Goal: Information Seeking & Learning: Learn about a topic

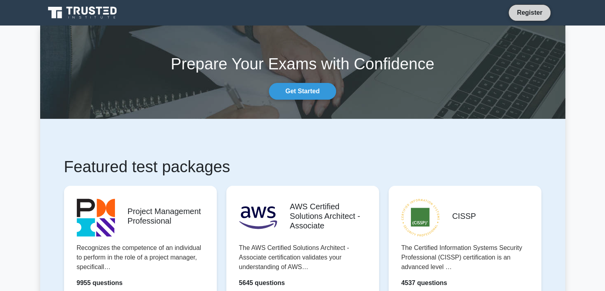
click at [541, 10] on link "Register" at bounding box center [529, 13] width 35 height 10
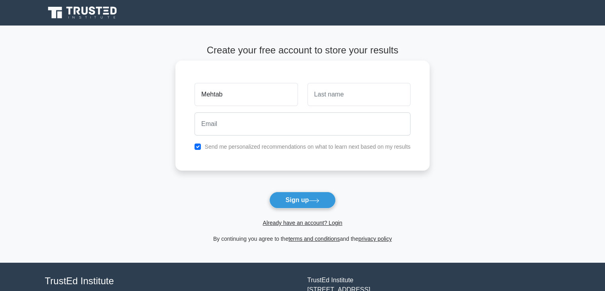
type input "Mehtab"
type input "Alam"
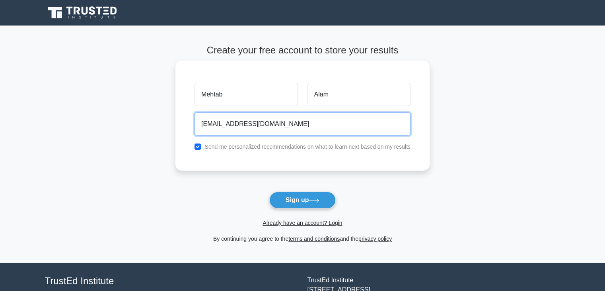
type input "mehtab@mailinator.com"
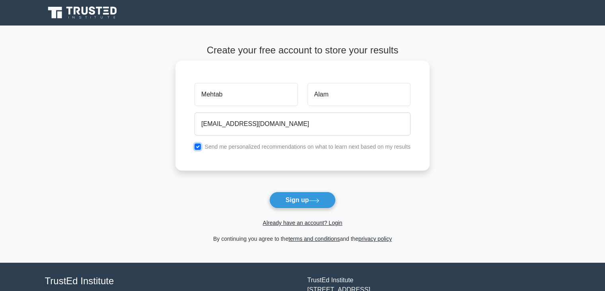
click at [198, 147] on input "checkbox" at bounding box center [198, 146] width 6 height 6
checkbox input "false"
click at [298, 201] on button "Sign up" at bounding box center [302, 199] width 67 height 17
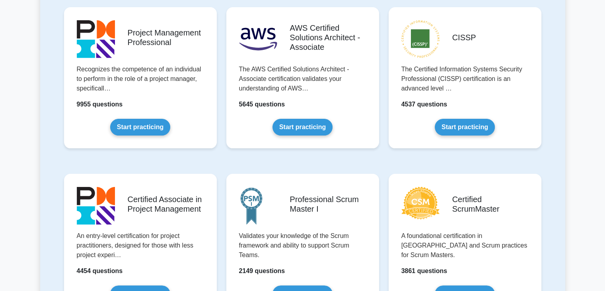
scroll to position [168, 0]
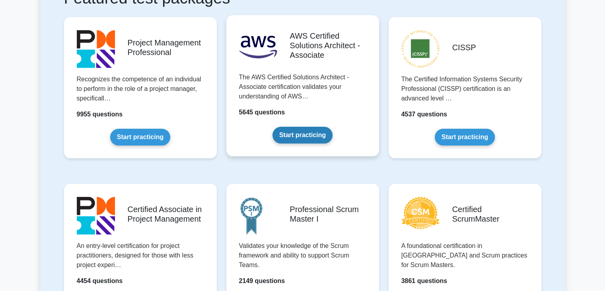
click at [290, 127] on link "Start practicing" at bounding box center [303, 135] width 60 height 17
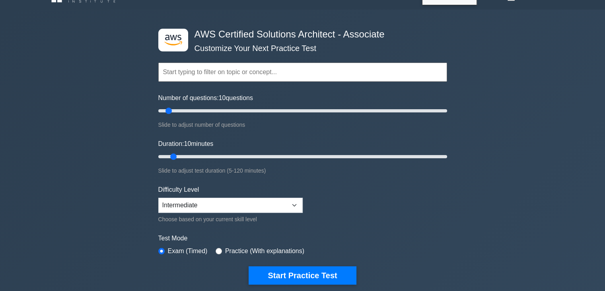
scroll to position [17, 0]
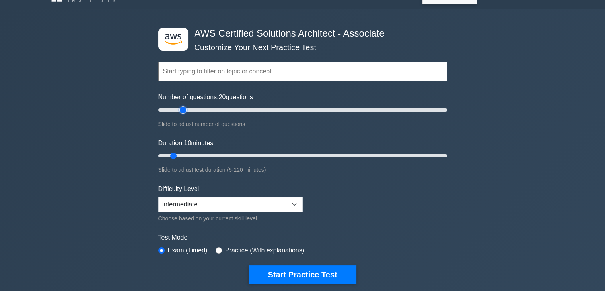
drag, startPoint x: 170, startPoint y: 107, endPoint x: 181, endPoint y: 110, distance: 11.5
type input "20"
click at [181, 110] on input "Number of questions: 20 questions" at bounding box center [302, 110] width 289 height 10
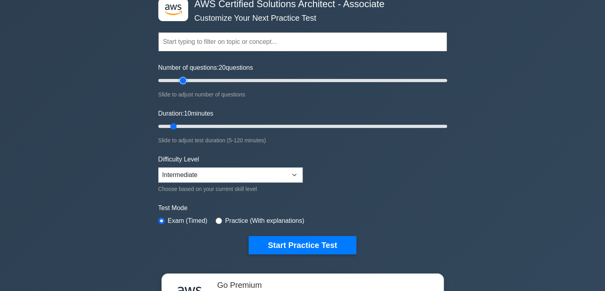
scroll to position [47, 0]
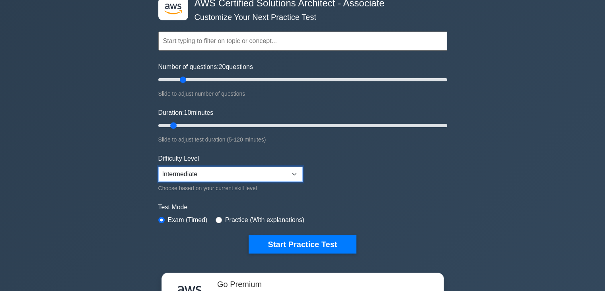
click at [180, 174] on select "Beginner Intermediate Expert" at bounding box center [230, 173] width 144 height 15
click at [172, 123] on input "Duration: 10 minutes" at bounding box center [302, 126] width 289 height 10
drag, startPoint x: 172, startPoint y: 123, endPoint x: 194, endPoint y: 125, distance: 22.7
type input "20"
click at [194, 125] on input "Duration: 20 minutes" at bounding box center [302, 126] width 289 height 10
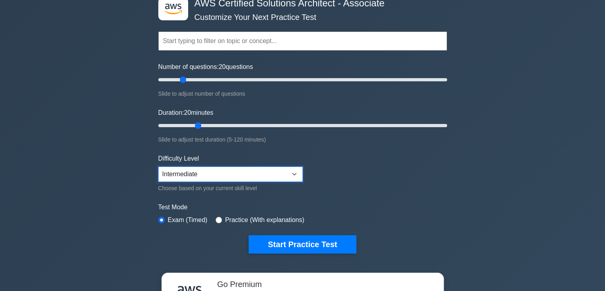
click at [203, 175] on select "Beginner Intermediate Expert" at bounding box center [230, 173] width 144 height 15
select select "beginner"
click at [158, 166] on select "Beginner Intermediate Expert" at bounding box center [230, 173] width 144 height 15
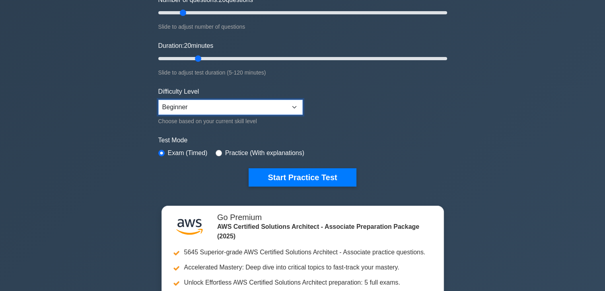
scroll to position [121, 0]
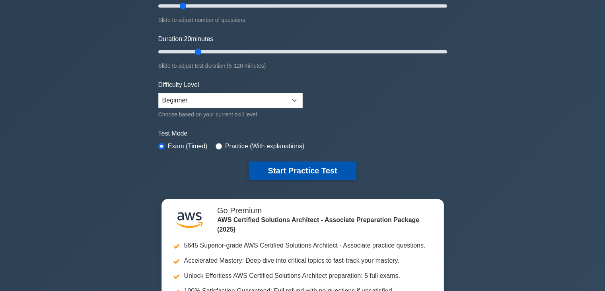
click at [290, 161] on button "Start Practice Test" at bounding box center [302, 170] width 107 height 18
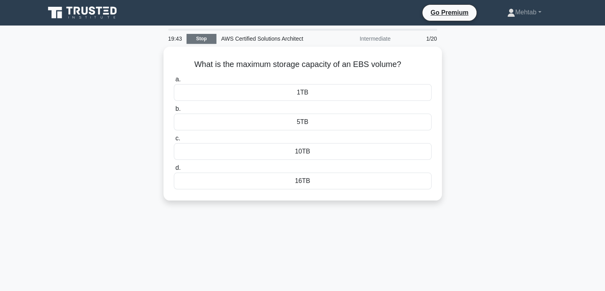
click at [215, 35] on link "Stop" at bounding box center [202, 39] width 30 height 10
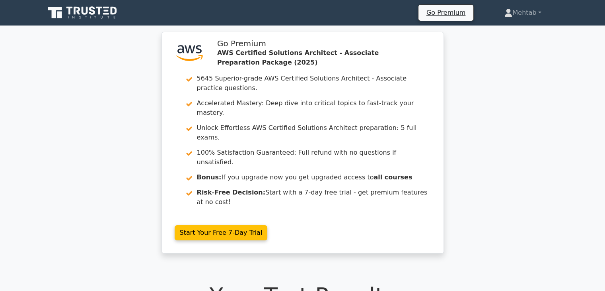
click at [99, 11] on icon at bounding box center [99, 11] width 6 height 8
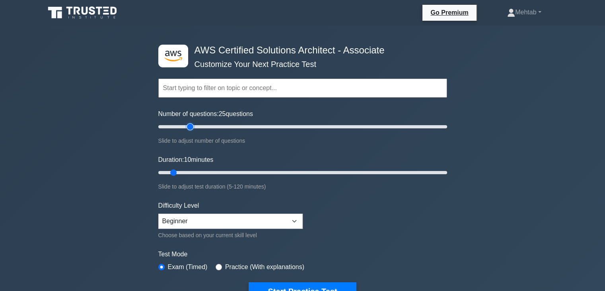
click at [189, 127] on input "Number of questions: 25 questions" at bounding box center [302, 127] width 289 height 10
type input "20"
click at [181, 127] on input "Number of questions: 20 questions" at bounding box center [302, 127] width 289 height 10
drag, startPoint x: 175, startPoint y: 172, endPoint x: 194, endPoint y: 173, distance: 18.7
type input "20"
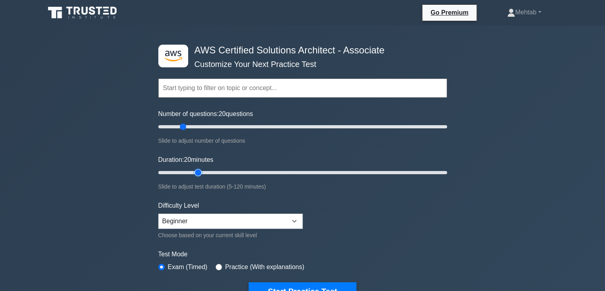
click at [194, 173] on input "Duration: 20 minutes" at bounding box center [302, 173] width 289 height 10
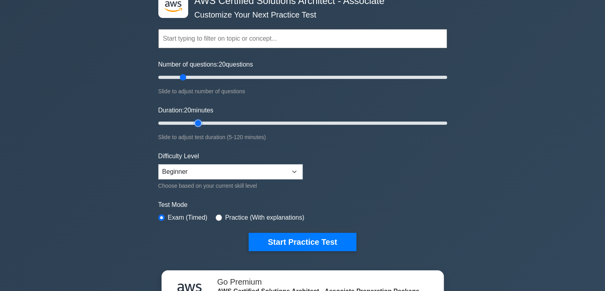
scroll to position [51, 0]
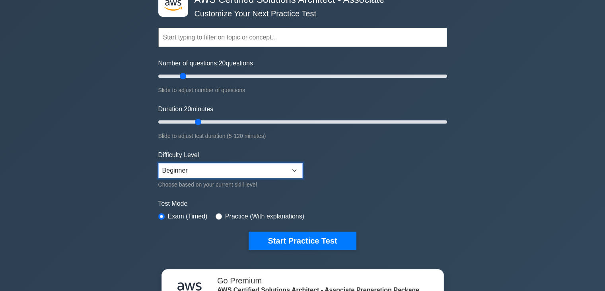
click at [219, 171] on select "Beginner Intermediate Expert" at bounding box center [230, 170] width 144 height 15
click at [158, 163] on select "Beginner Intermediate Expert" at bounding box center [230, 170] width 144 height 15
click at [213, 206] on label "Test Mode" at bounding box center [302, 204] width 289 height 10
click at [200, 168] on select "Beginner Intermediate Expert" at bounding box center [230, 170] width 144 height 15
select select "beginner"
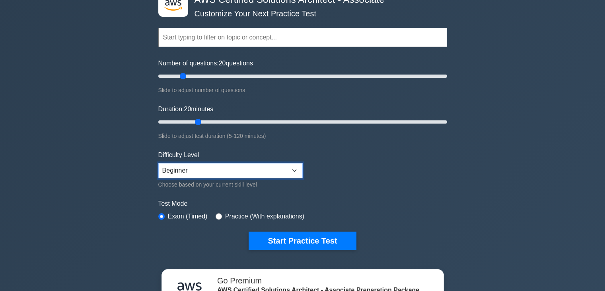
click at [158, 163] on select "Beginner Intermediate Expert" at bounding box center [230, 170] width 144 height 15
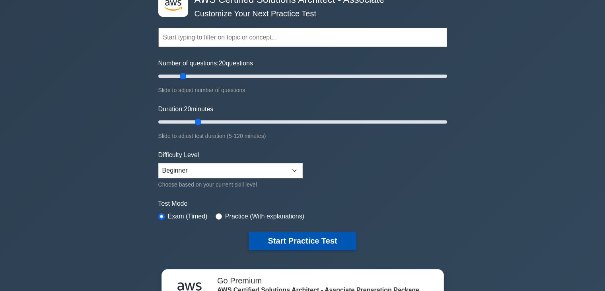
click at [294, 241] on button "Start Practice Test" at bounding box center [302, 240] width 107 height 18
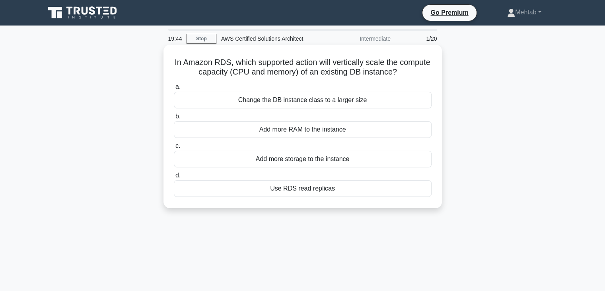
click at [233, 198] on div "a. Change the DB instance class to a larger size b. Add more RAM to the instance" at bounding box center [302, 139] width 267 height 118
click at [204, 193] on div "Use RDS read replicas" at bounding box center [303, 188] width 258 height 17
click at [174, 178] on input "d. Use RDS read replicas" at bounding box center [174, 175] width 0 height 5
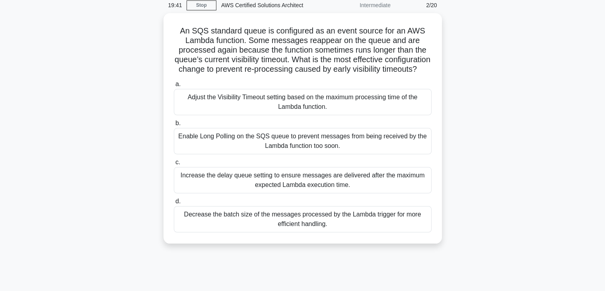
scroll to position [35, 0]
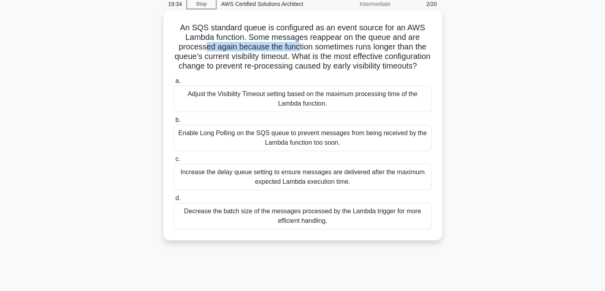
drag, startPoint x: 202, startPoint y: 44, endPoint x: 296, endPoint y: 51, distance: 94.6
click at [296, 51] on h5 "An SQS standard queue is configured as an event source for an AWS Lambda functi…" at bounding box center [302, 47] width 259 height 49
click at [341, 51] on h5 "An SQS standard queue is configured as an event source for an AWS Lambda functi…" at bounding box center [302, 47] width 259 height 49
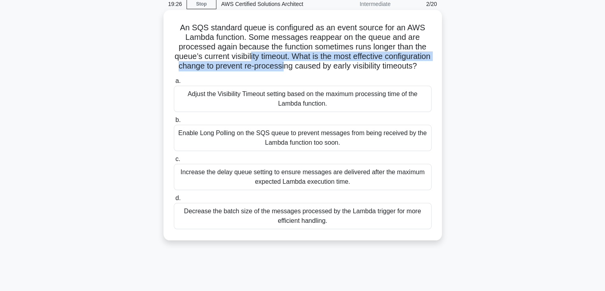
drag, startPoint x: 272, startPoint y: 60, endPoint x: 332, endPoint y: 67, distance: 59.7
click at [332, 67] on h5 "An SQS standard queue is configured as an event source for an AWS Lambda functi…" at bounding box center [302, 47] width 259 height 49
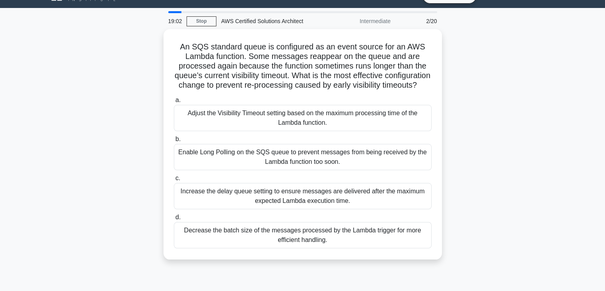
scroll to position [18, 0]
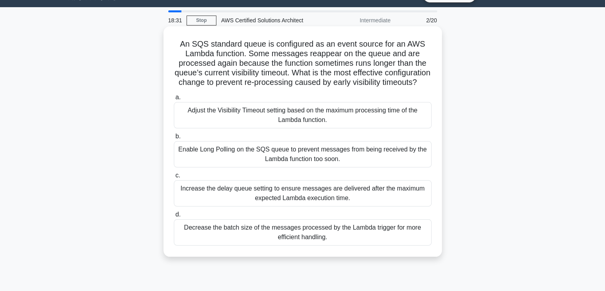
click at [222, 166] on div "Enable Long Polling on the SQS queue to prevent messages from being received by…" at bounding box center [303, 154] width 258 height 26
click at [174, 139] on input "b. Enable Long Polling on the SQS queue to prevent messages from being received…" at bounding box center [174, 136] width 0 height 5
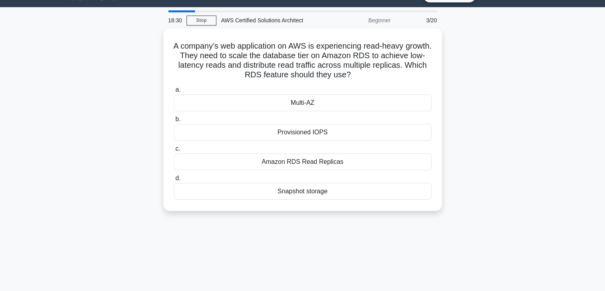
scroll to position [0, 0]
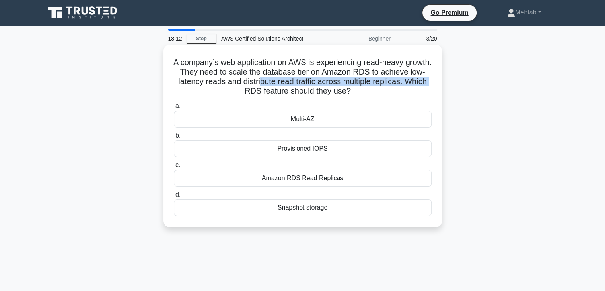
drag, startPoint x: 274, startPoint y: 89, endPoint x: 310, endPoint y: 78, distance: 38.0
click at [310, 78] on h5 "A company’s web application on AWS is experiencing read-heavy growth. They need…" at bounding box center [302, 76] width 259 height 39
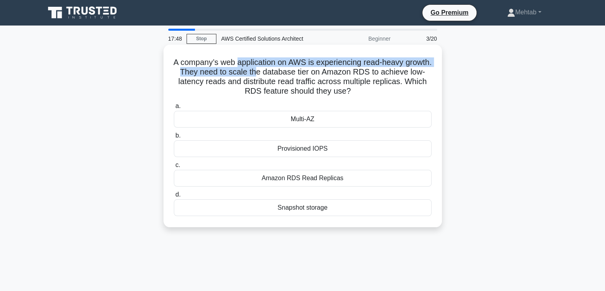
drag, startPoint x: 251, startPoint y: 62, endPoint x: 293, endPoint y: 74, distance: 43.2
click at [293, 74] on h5 "A company’s web application on AWS is experiencing read-heavy growth. They need…" at bounding box center [302, 76] width 259 height 39
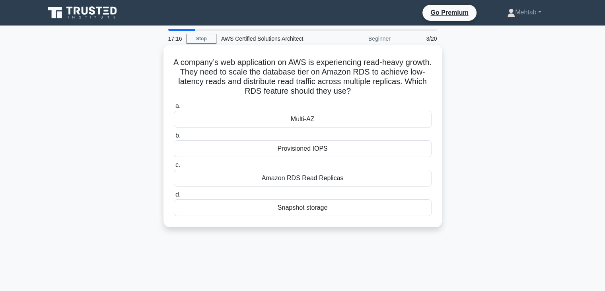
click at [308, 177] on div "Amazon RDS Read Replicas" at bounding box center [303, 178] width 258 height 17
click at [174, 168] on input "c. Amazon RDS Read Replicas" at bounding box center [174, 164] width 0 height 5
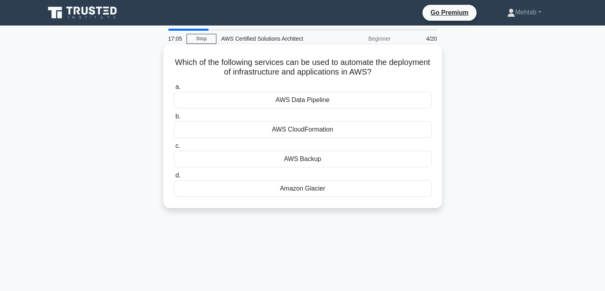
click at [312, 129] on div "AWS CloudFormation" at bounding box center [303, 129] width 258 height 17
click at [174, 119] on input "b. AWS CloudFormation" at bounding box center [174, 116] width 0 height 5
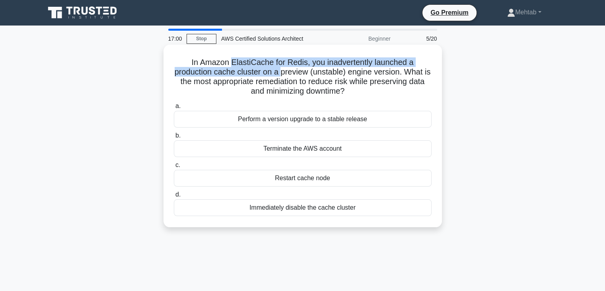
drag, startPoint x: 233, startPoint y: 64, endPoint x: 285, endPoint y: 74, distance: 52.7
click at [285, 74] on h5 "In Amazon ElastiCache for Redis, you inadvertently launched a production cache …" at bounding box center [302, 76] width 259 height 39
drag, startPoint x: 220, startPoint y: 61, endPoint x: 341, endPoint y: 67, distance: 120.3
click at [341, 67] on h5 "In Amazon ElastiCache for Redis, you inadvertently launched a production cache …" at bounding box center [302, 76] width 259 height 39
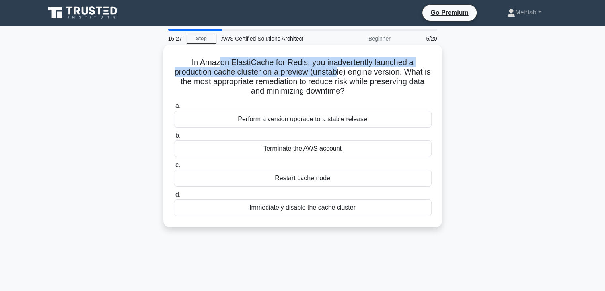
click at [341, 67] on h5 "In Amazon ElastiCache for Redis, you inadvertently launched a production cache …" at bounding box center [302, 76] width 259 height 39
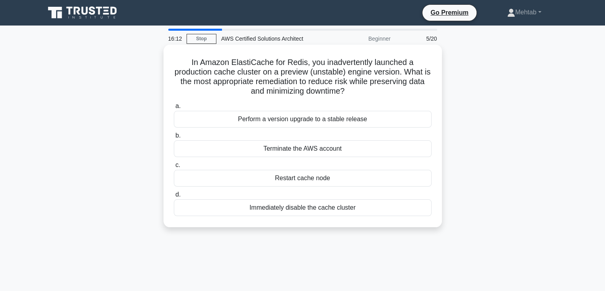
click at [335, 118] on div "Perform a version upgrade to a stable release" at bounding box center [303, 119] width 258 height 17
click at [174, 109] on input "a. Perform a version upgrade to a stable release" at bounding box center [174, 105] width 0 height 5
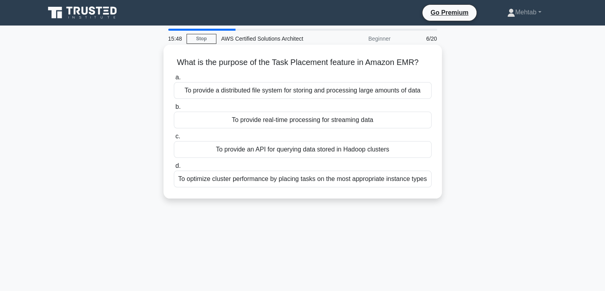
click at [333, 177] on div "To optimize cluster performance by placing tasks on the most appropriate instan…" at bounding box center [303, 178] width 258 height 17
click at [174, 168] on input "d. To optimize cluster performance by placing tasks on the most appropriate ins…" at bounding box center [174, 165] width 0 height 5
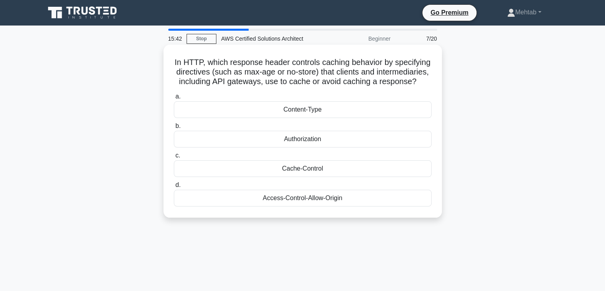
click at [228, 66] on h5 "In HTTP, which response header controls caching behavior by specifying directiv…" at bounding box center [302, 71] width 259 height 29
click at [293, 167] on div "Cache-Control" at bounding box center [303, 168] width 258 height 17
click at [174, 158] on input "c. Cache-Control" at bounding box center [174, 155] width 0 height 5
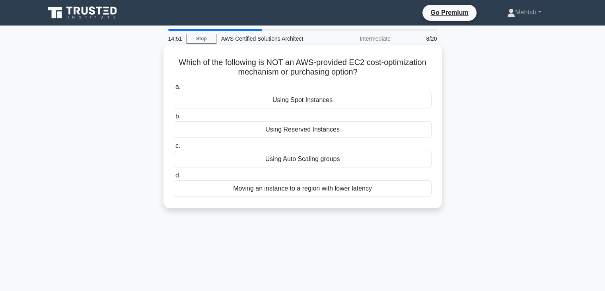
click at [274, 191] on div "Moving an instance to a region with lower latency" at bounding box center [303, 188] width 258 height 17
click at [174, 178] on input "d. Moving an instance to a region with lower latency" at bounding box center [174, 175] width 0 height 5
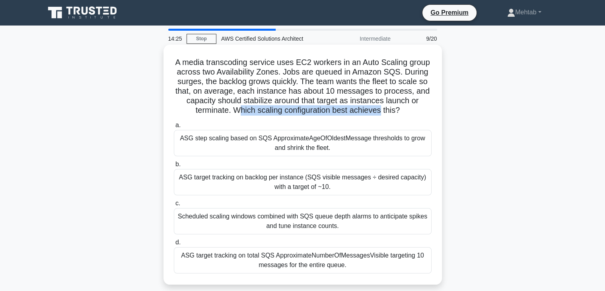
drag, startPoint x: 239, startPoint y: 115, endPoint x: 382, endPoint y: 110, distance: 143.4
click at [382, 110] on h5 "A media transcoding service uses EC2 workers in an Auto Scaling group across tw…" at bounding box center [302, 86] width 259 height 58
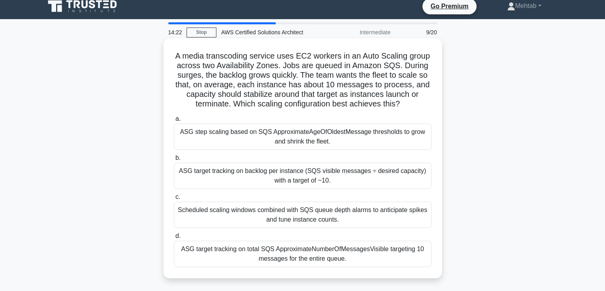
scroll to position [6, 0]
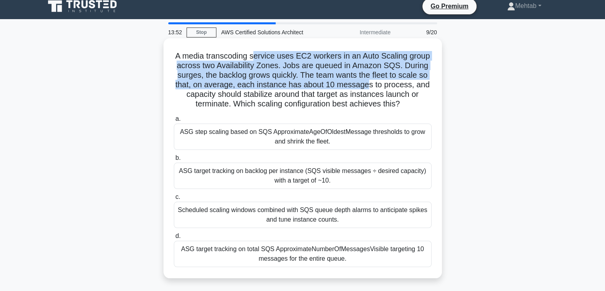
drag, startPoint x: 254, startPoint y: 57, endPoint x: 369, endPoint y: 87, distance: 118.9
click at [369, 87] on h5 "A media transcoding service uses EC2 workers in an Auto Scaling group across tw…" at bounding box center [302, 80] width 259 height 58
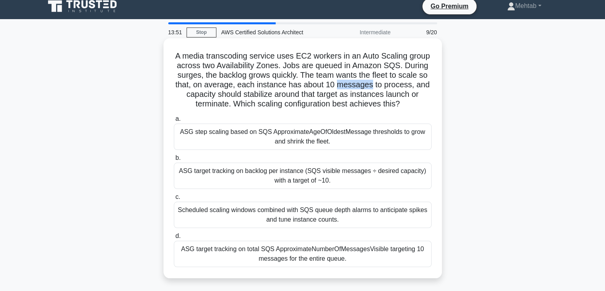
click at [369, 87] on h5 "A media transcoding service uses EC2 workers in an Auto Scaling group across tw…" at bounding box center [302, 80] width 259 height 58
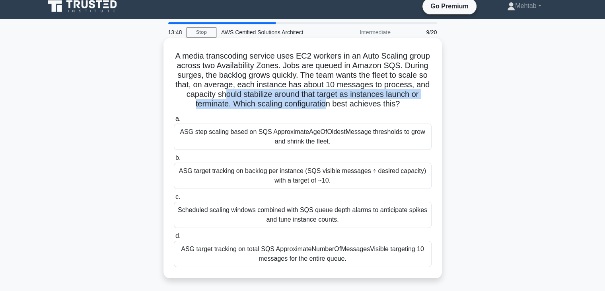
drag, startPoint x: 224, startPoint y: 96, endPoint x: 330, endPoint y: 101, distance: 105.2
click at [330, 101] on h5 "A media transcoding service uses EC2 workers in an Auto Scaling group across tw…" at bounding box center [302, 80] width 259 height 58
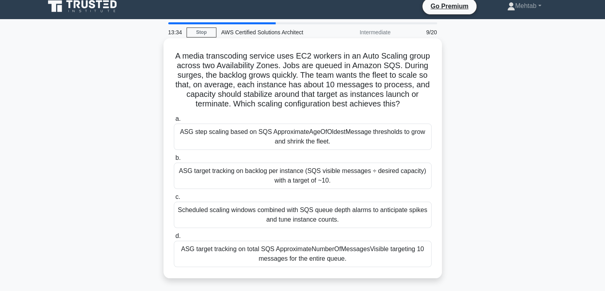
click at [261, 183] on div "ASG target tracking on backlog per instance (SQS visible messages ÷ desired cap…" at bounding box center [303, 175] width 258 height 26
click at [174, 160] on input "b. ASG target tracking on backlog per instance (SQS visible messages ÷ desired …" at bounding box center [174, 157] width 0 height 5
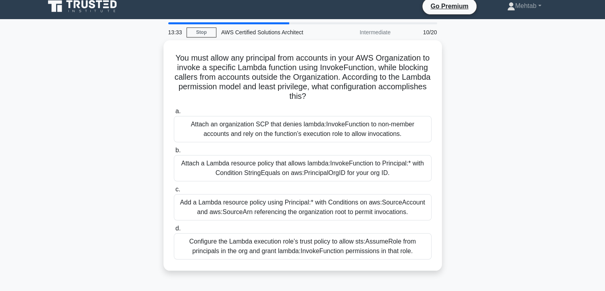
scroll to position [0, 0]
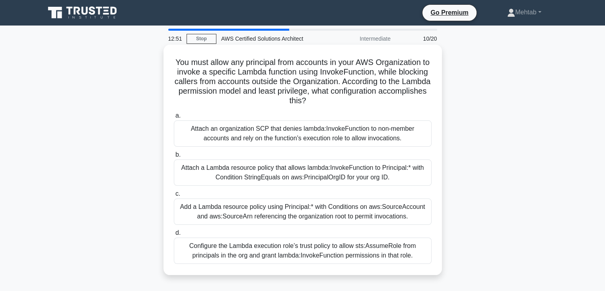
click at [213, 177] on div "Attach a Lambda resource policy that allows lambda:InvokeFunction to Principal:…" at bounding box center [303, 172] width 258 height 26
click at [174, 157] on input "b. Attach a Lambda resource policy that allows lambda:InvokeFunction to Princip…" at bounding box center [174, 154] width 0 height 5
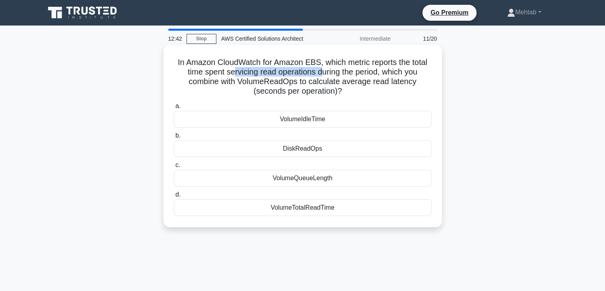
drag, startPoint x: 231, startPoint y: 74, endPoint x: 323, endPoint y: 74, distance: 91.9
click at [323, 74] on h5 "In Amazon CloudWatch for Amazon EBS, which metric reports the total time spent …" at bounding box center [302, 76] width 259 height 39
click at [302, 203] on div "VolumeTotalReadTime" at bounding box center [303, 207] width 258 height 17
click at [174, 197] on input "d. VolumeTotalReadTime" at bounding box center [174, 194] width 0 height 5
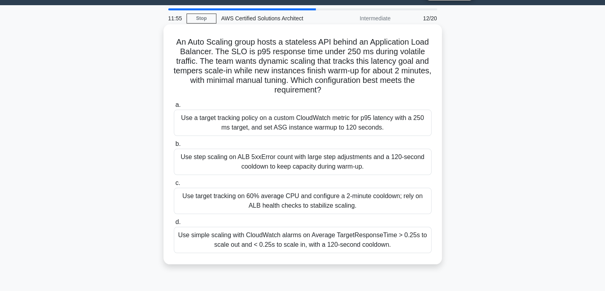
scroll to position [21, 0]
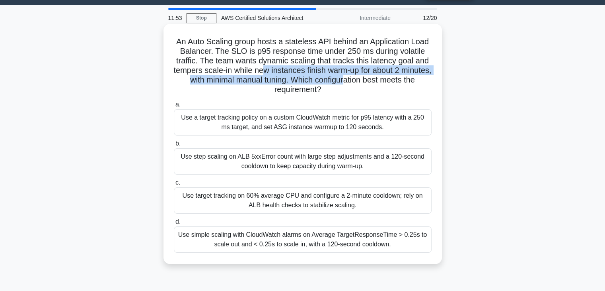
drag, startPoint x: 280, startPoint y: 72, endPoint x: 371, endPoint y: 77, distance: 90.5
click at [371, 77] on h5 "An Auto Scaling group hosts a stateless API behind an Application Load Balancer…" at bounding box center [302, 66] width 259 height 58
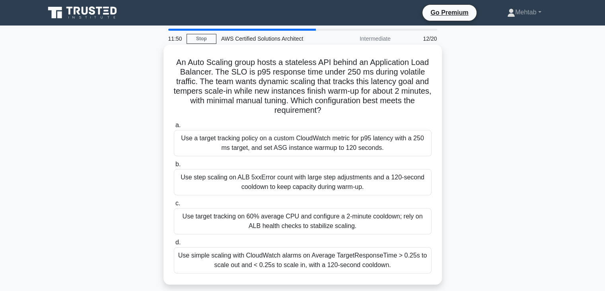
scroll to position [12, 0]
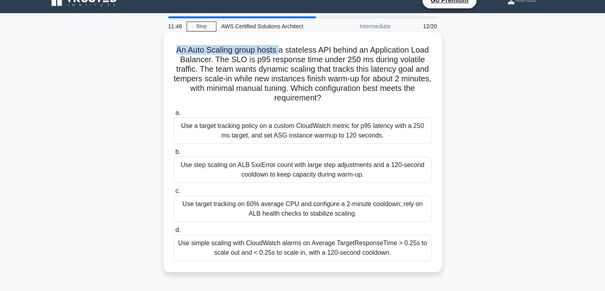
drag, startPoint x: 175, startPoint y: 49, endPoint x: 279, endPoint y: 48, distance: 104.3
click at [279, 48] on h5 "An Auto Scaling group hosts a stateless API behind an Application Load Balancer…" at bounding box center [302, 74] width 259 height 58
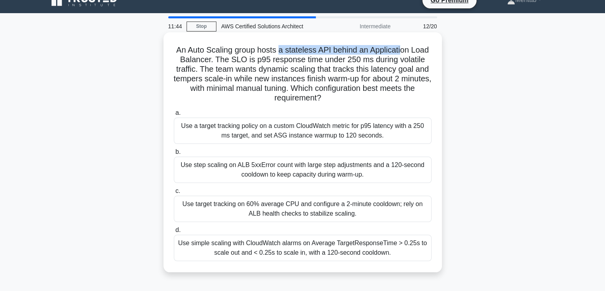
drag, startPoint x: 279, startPoint y: 48, endPoint x: 403, endPoint y: 55, distance: 124.0
click at [403, 55] on h5 "An Auto Scaling group hosts a stateless API behind an Application Load Balancer…" at bounding box center [302, 74] width 259 height 58
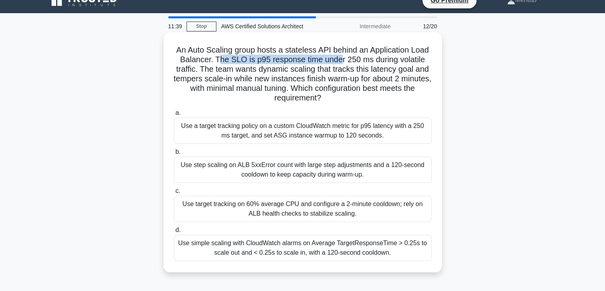
drag, startPoint x: 219, startPoint y: 58, endPoint x: 339, endPoint y: 60, distance: 119.8
click at [339, 60] on h5 "An Auto Scaling group hosts a stateless API behind an Application Load Balancer…" at bounding box center [302, 74] width 259 height 58
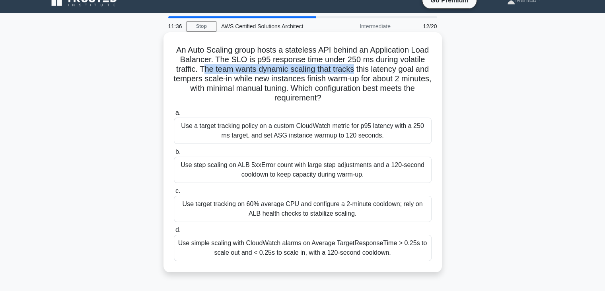
drag, startPoint x: 203, startPoint y: 67, endPoint x: 356, endPoint y: 74, distance: 153.0
click at [356, 74] on h5 "An Auto Scaling group hosts a stateless API behind an Application Load Balancer…" at bounding box center [302, 74] width 259 height 58
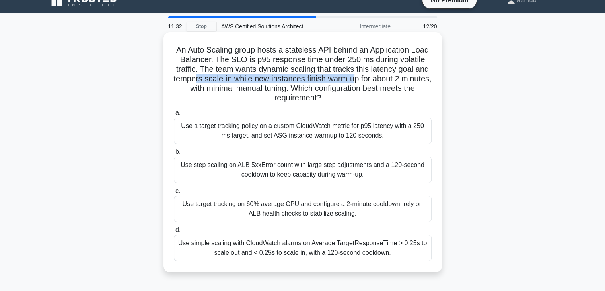
drag, startPoint x: 208, startPoint y: 80, endPoint x: 371, endPoint y: 81, distance: 163.2
click at [371, 81] on h5 "An Auto Scaling group hosts a stateless API behind an Application Load Balancer…" at bounding box center [302, 74] width 259 height 58
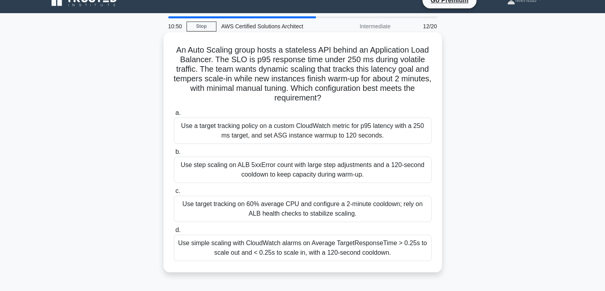
click at [240, 129] on div "Use a target tracking policy on a custom CloudWatch metric for p95 latency with…" at bounding box center [303, 130] width 258 height 26
click at [174, 115] on input "a. Use a target tracking policy on a custom CloudWatch metric for p95 latency w…" at bounding box center [174, 112] width 0 height 5
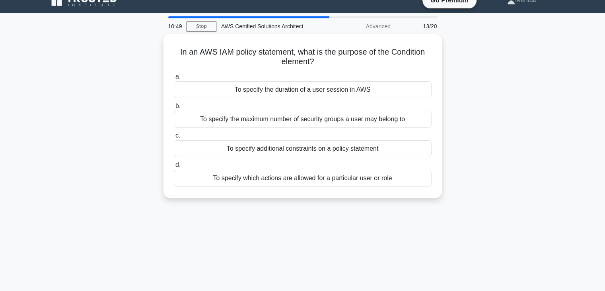
scroll to position [0, 0]
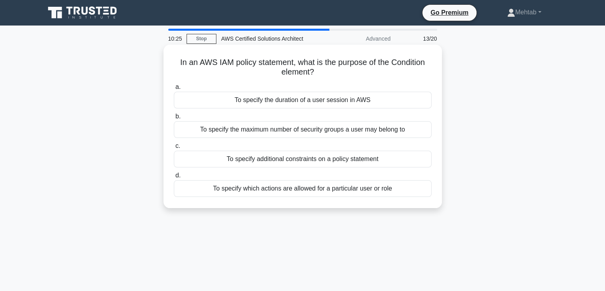
click at [217, 168] on div "a. To specify the duration of a user session in AWS b. To specify the maximum n…" at bounding box center [302, 139] width 267 height 118
click at [189, 164] on div "To specify additional constraints on a policy statement" at bounding box center [303, 158] width 258 height 17
click at [174, 148] on input "c. To specify additional constraints on a policy statement" at bounding box center [174, 145] width 0 height 5
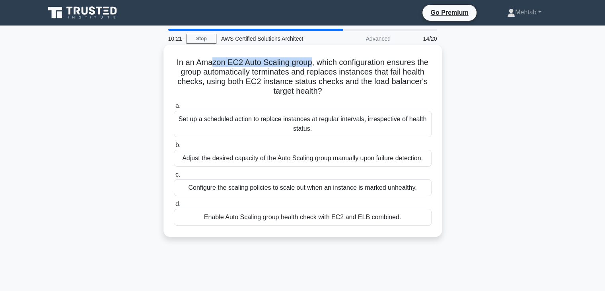
drag, startPoint x: 210, startPoint y: 58, endPoint x: 310, endPoint y: 61, distance: 100.3
click at [310, 61] on h5 "In an Amazon EC2 Auto Scaling group, which configuration ensures the group auto…" at bounding box center [302, 76] width 259 height 39
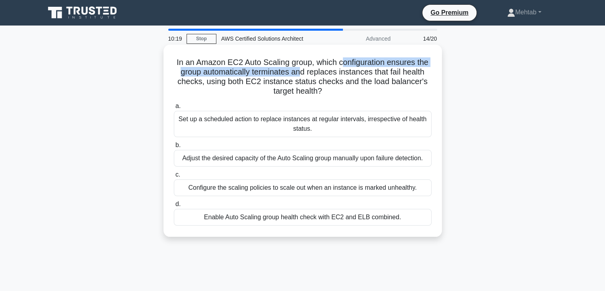
drag, startPoint x: 343, startPoint y: 59, endPoint x: 300, endPoint y: 75, distance: 46.3
click at [300, 75] on h5 "In an Amazon EC2 Auto Scaling group, which configuration ensures the group auto…" at bounding box center [302, 76] width 259 height 39
drag, startPoint x: 212, startPoint y: 70, endPoint x: 287, endPoint y: 73, distance: 74.9
click at [287, 73] on h5 "In an Amazon EC2 Auto Scaling group, which configuration ensures the group auto…" at bounding box center [302, 76] width 259 height 39
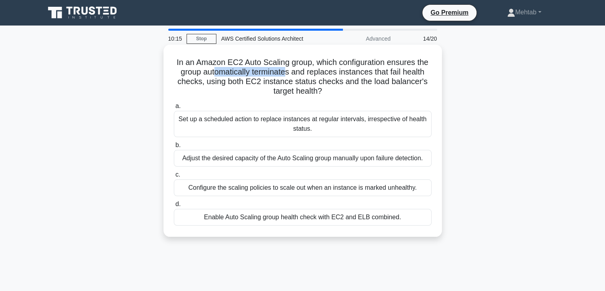
click at [287, 73] on h5 "In an Amazon EC2 Auto Scaling group, which configuration ensures the group auto…" at bounding box center [302, 76] width 259 height 39
click at [257, 221] on div "Enable Auto Scaling group health check with EC2 and ELB combined." at bounding box center [303, 217] width 258 height 17
click at [174, 207] on input "d. Enable Auto Scaling group health check with EC2 and ELB combined." at bounding box center [174, 203] width 0 height 5
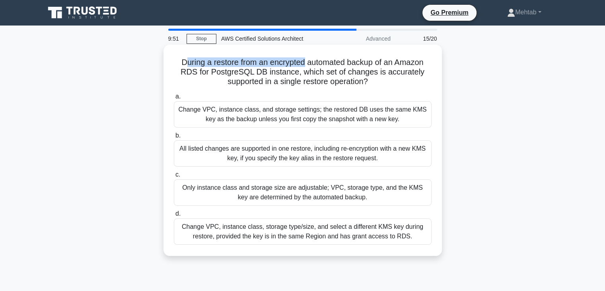
drag, startPoint x: 181, startPoint y: 61, endPoint x: 304, endPoint y: 64, distance: 122.6
click at [304, 64] on h5 "During a restore from an encrypted automated backup of an Amazon RDS for Postgr…" at bounding box center [302, 71] width 259 height 29
click at [240, 74] on h5 "During a restore from an encrypted automated backup of an Amazon RDS for Postgr…" at bounding box center [302, 71] width 259 height 29
drag, startPoint x: 193, startPoint y: 61, endPoint x: 257, endPoint y: 62, distance: 64.9
click at [257, 62] on h5 "During a restore from an encrypted automated backup of an Amazon RDS for Postgr…" at bounding box center [302, 71] width 259 height 29
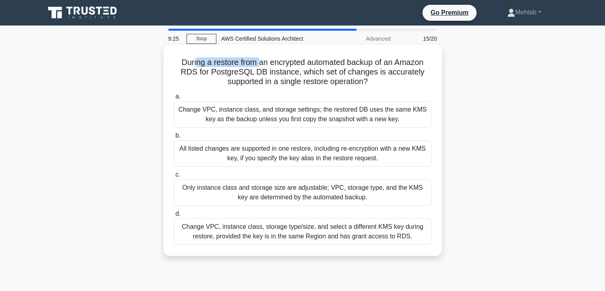
click at [257, 62] on h5 "During a restore from an encrypted automated backup of an Amazon RDS for Postgr…" at bounding box center [302, 71] width 259 height 29
click at [304, 153] on div "All listed changes are supported in one restore, including re-encryption with a…" at bounding box center [303, 153] width 258 height 26
click at [174, 138] on input "b. All listed changes are supported in one restore, including re-encryption wit…" at bounding box center [174, 135] width 0 height 5
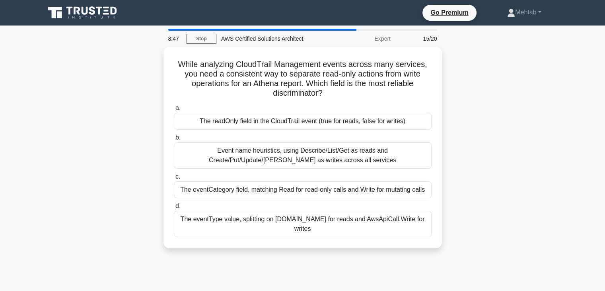
click at [488, 118] on div "While analyzing CloudTrail Management events across many services, you need a c…" at bounding box center [302, 152] width 525 height 211
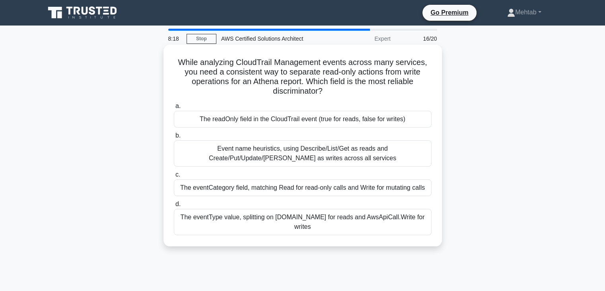
click at [407, 122] on div "The readOnly field in the CloudTrail event (true for reads, false for writes)" at bounding box center [303, 119] width 258 height 17
click at [174, 109] on input "a. The readOnly field in the CloudTrail event (true for reads, false for writes)" at bounding box center [174, 105] width 0 height 5
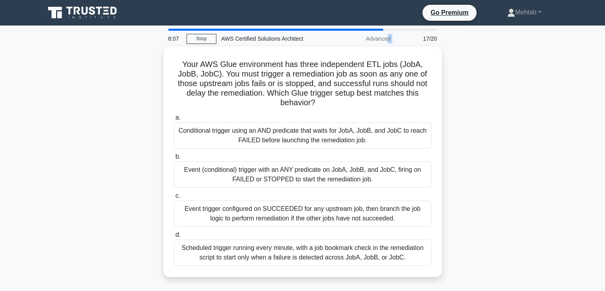
drag, startPoint x: 363, startPoint y: 37, endPoint x: 396, endPoint y: 41, distance: 33.6
click at [396, 41] on div "8:07 Stop AWS Certified Solutions Architect Advanced 17/20" at bounding box center [303, 39] width 279 height 16
click at [396, 41] on div "17/20" at bounding box center [419, 39] width 47 height 16
click at [482, 81] on div "Your AWS Glue environment has three independent ETL jobs (JobA, JobB, JobC). Yo…" at bounding box center [302, 167] width 525 height 240
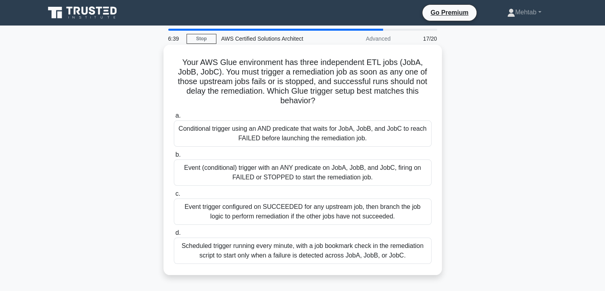
click at [222, 176] on div "Event (conditional) trigger with an ANY predicate on JobA, JobB, and JobC, firi…" at bounding box center [303, 172] width 258 height 26
click at [174, 157] on input "b. Event (conditional) trigger with an ANY predicate on JobA, JobB, and JobC, f…" at bounding box center [174, 154] width 0 height 5
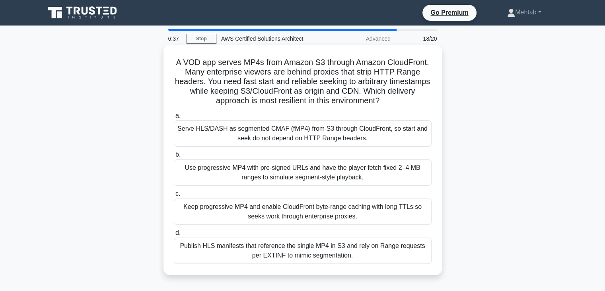
click at [342, 88] on h5 "A VOD app serves MP4s from Amazon S3 through Amazon CloudFront. Many enterprise…" at bounding box center [302, 81] width 259 height 49
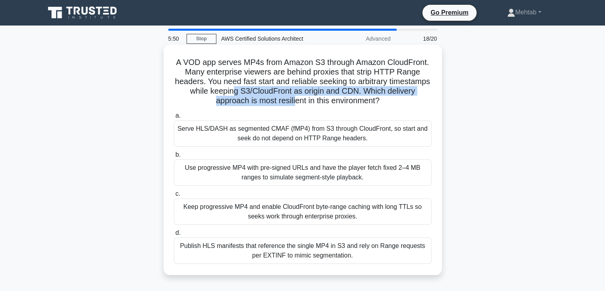
drag, startPoint x: 270, startPoint y: 90, endPoint x: 310, endPoint y: 106, distance: 43.2
click at [310, 106] on h5 "A VOD app serves MP4s from Amazon S3 through Amazon CloudFront. Many enterprise…" at bounding box center [302, 81] width 259 height 49
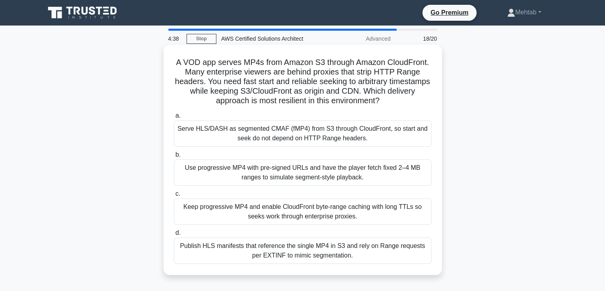
click at [260, 215] on div "Keep progressive MP4 and enable CloudFront byte-range caching with long TTLs so…" at bounding box center [303, 211] width 258 height 26
click at [174, 196] on input "c. Keep progressive MP4 and enable CloudFront byte-range caching with long TTLs…" at bounding box center [174, 193] width 0 height 5
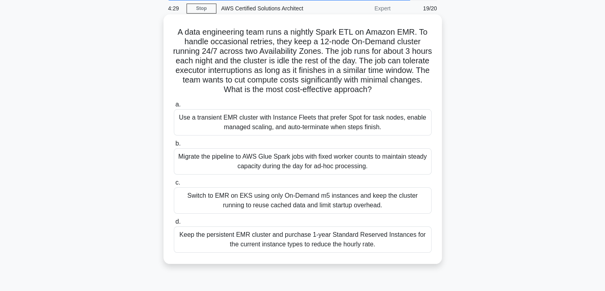
scroll to position [30, 0]
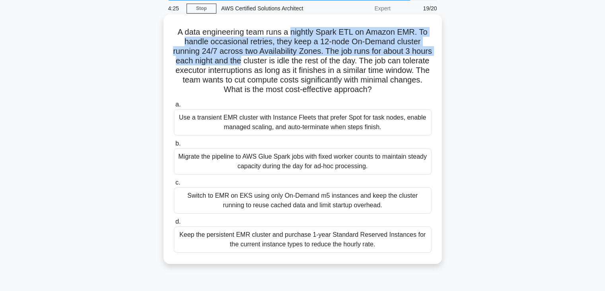
drag, startPoint x: 293, startPoint y: 29, endPoint x: 264, endPoint y: 56, distance: 39.7
click at [264, 56] on h5 "A data engineering team runs a nightly Spark ETL on Amazon EMR. To handle occas…" at bounding box center [302, 61] width 259 height 68
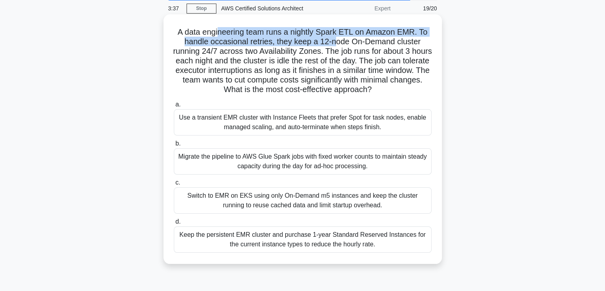
drag, startPoint x: 217, startPoint y: 31, endPoint x: 337, endPoint y: 40, distance: 121.0
click at [337, 40] on h5 "A data engineering team runs a nightly Spark ETL on Amazon EMR. To handle occas…" at bounding box center [302, 61] width 259 height 68
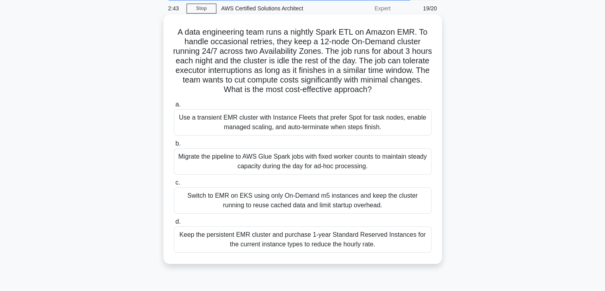
click at [289, 191] on div "Switch to EMR on EKS using only On-Demand m5 instances and keep the cluster run…" at bounding box center [303, 200] width 258 height 26
click at [174, 185] on input "c. Switch to EMR on EKS using only On-Demand m5 instances and keep the cluster …" at bounding box center [174, 182] width 0 height 5
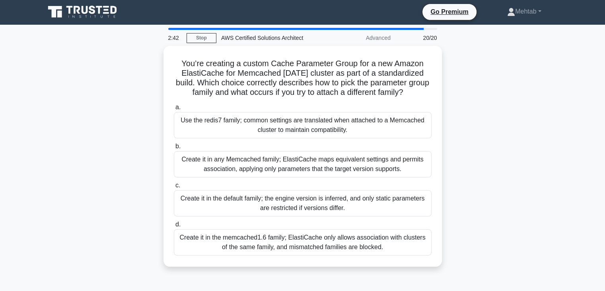
scroll to position [0, 0]
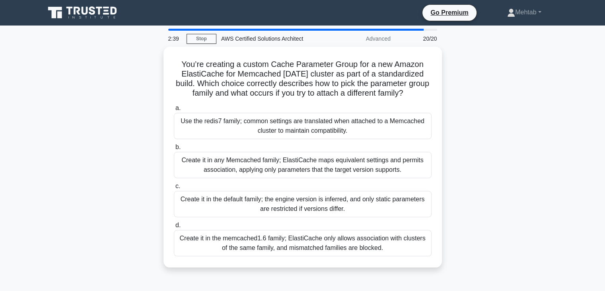
click at [493, 105] on div "You’re creating a custom Cache Parameter Group for a new Amazon ElastiCache for…" at bounding box center [302, 162] width 525 height 230
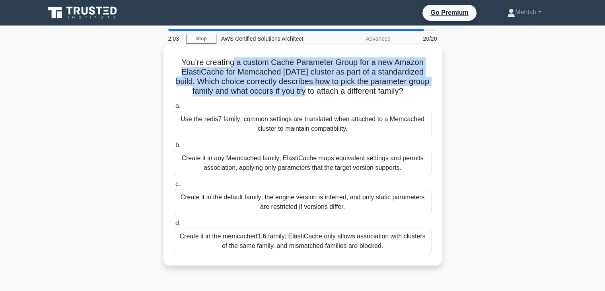
drag, startPoint x: 234, startPoint y: 61, endPoint x: 317, endPoint y: 90, distance: 87.2
click at [317, 90] on h5 "You’re creating a custom Cache Parameter Group for a new Amazon ElastiCache for…" at bounding box center [302, 76] width 259 height 39
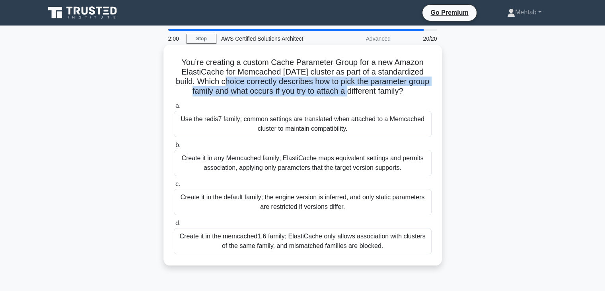
drag, startPoint x: 234, startPoint y: 80, endPoint x: 362, endPoint y: 88, distance: 128.0
click at [362, 88] on h5 "You’re creating a custom Cache Parameter Group for a new Amazon ElastiCache for…" at bounding box center [302, 76] width 259 height 39
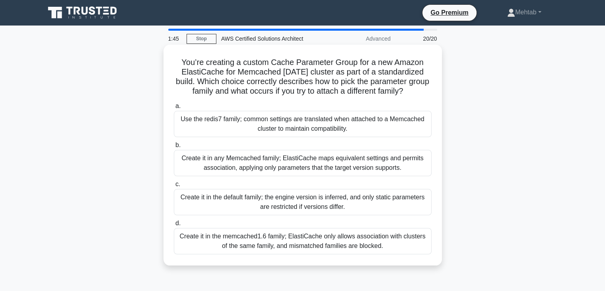
click at [249, 205] on div "Create it in the default family; the engine version is inferred, and only stati…" at bounding box center [303, 202] width 258 height 26
click at [174, 187] on input "c. Create it in the default family; the engine version is inferred, and only st…" at bounding box center [174, 183] width 0 height 5
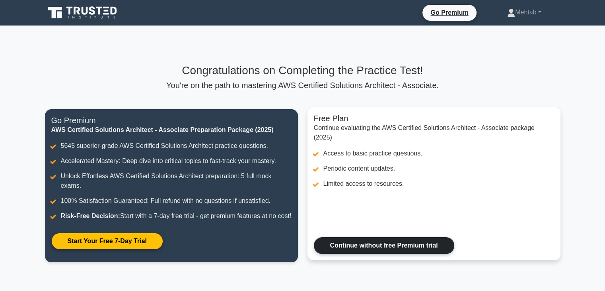
click at [371, 254] on link "Continue without free Premium trial" at bounding box center [384, 245] width 140 height 17
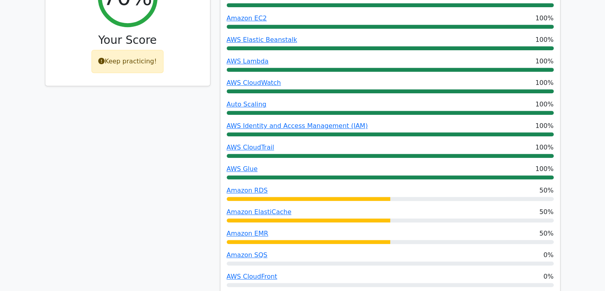
scroll to position [388, 0]
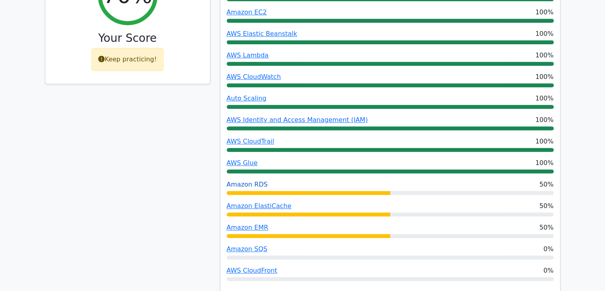
click at [236, 180] on link "Amazon RDS" at bounding box center [247, 184] width 41 height 8
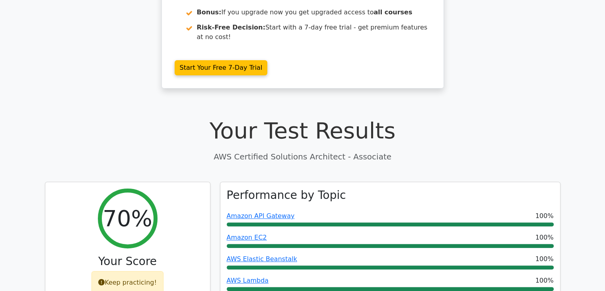
scroll to position [149, 0]
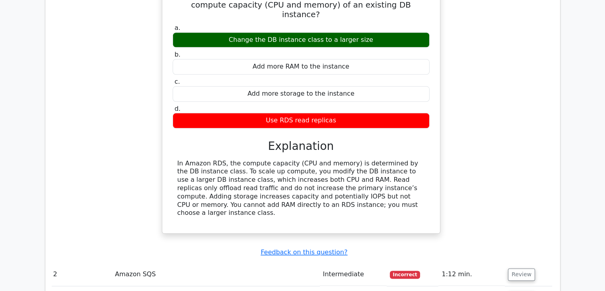
scroll to position [942, 0]
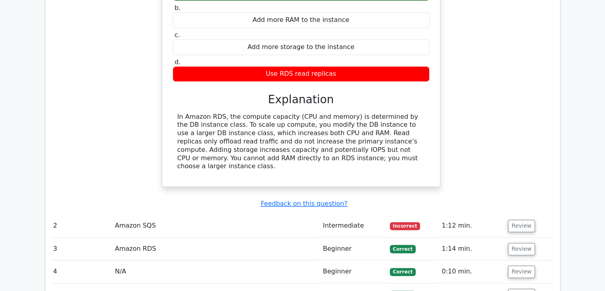
click at [270, 214] on td "Amazon SQS" at bounding box center [216, 225] width 208 height 23
drag, startPoint x: 110, startPoint y: 165, endPoint x: 506, endPoint y: 161, distance: 396.4
click at [506, 214] on tr "2 Amazon SQS Intermediate Incorrect 1:12 min. Review" at bounding box center [301, 225] width 502 height 23
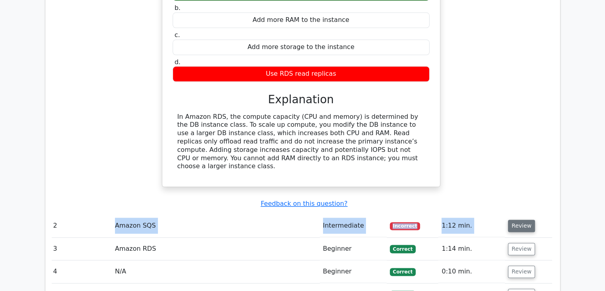
click at [517, 219] on button "Review" at bounding box center [521, 225] width 27 height 12
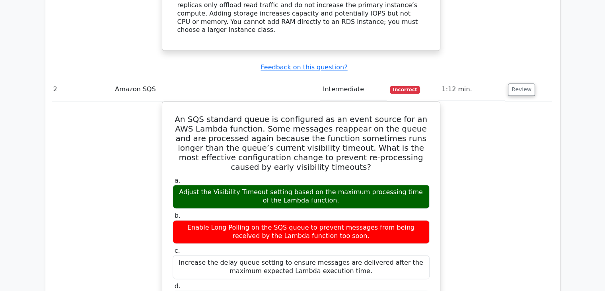
scroll to position [1079, 0]
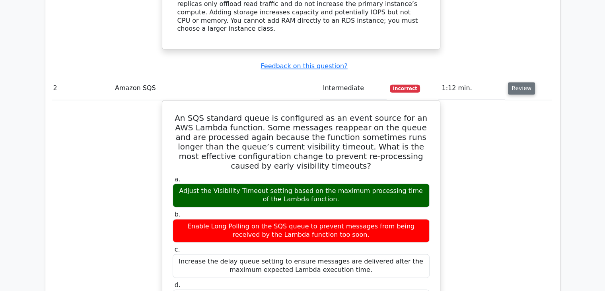
click at [524, 82] on button "Review" at bounding box center [521, 88] width 27 height 12
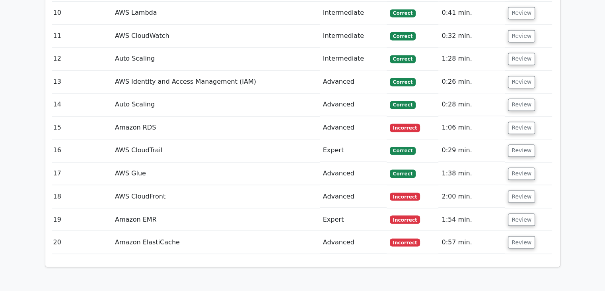
scroll to position [1340, 0]
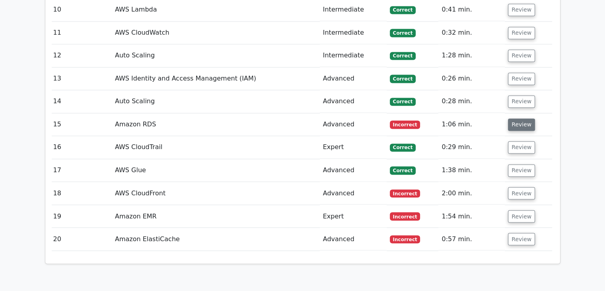
click at [517, 118] on button "Review" at bounding box center [521, 124] width 27 height 12
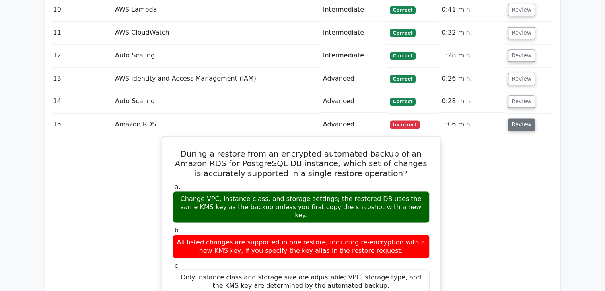
click at [517, 118] on button "Review" at bounding box center [521, 124] width 27 height 12
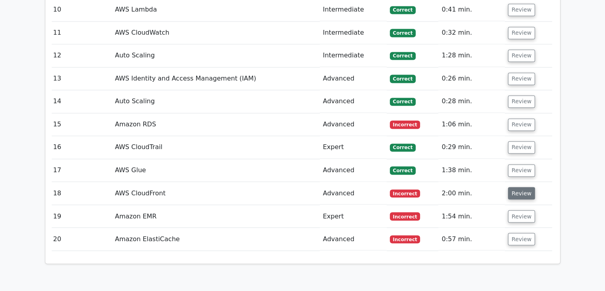
click at [513, 187] on button "Review" at bounding box center [521, 193] width 27 height 12
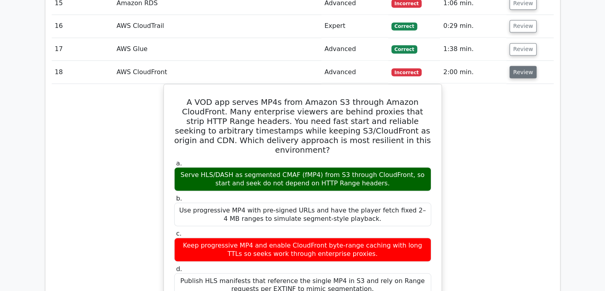
scroll to position [1461, 0]
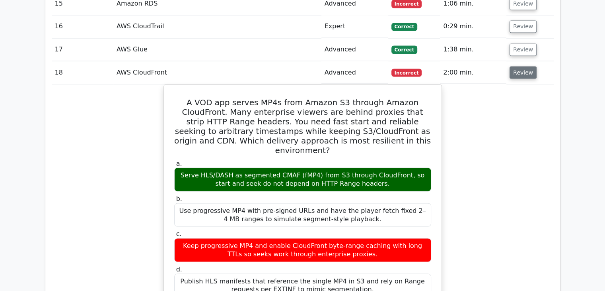
click at [524, 66] on button "Review" at bounding box center [523, 72] width 27 height 12
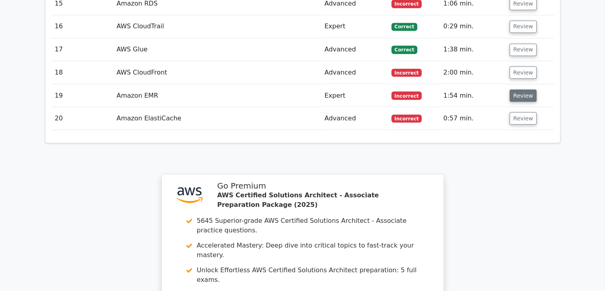
click at [514, 89] on button "Review" at bounding box center [523, 95] width 27 height 12
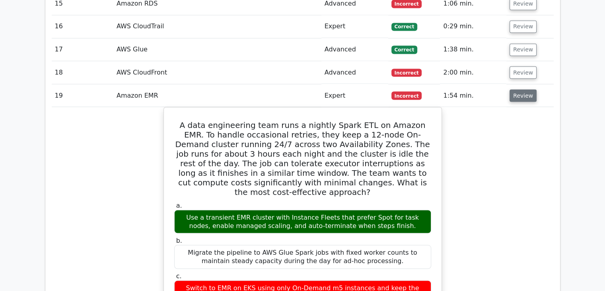
click at [520, 89] on button "Review" at bounding box center [523, 95] width 27 height 12
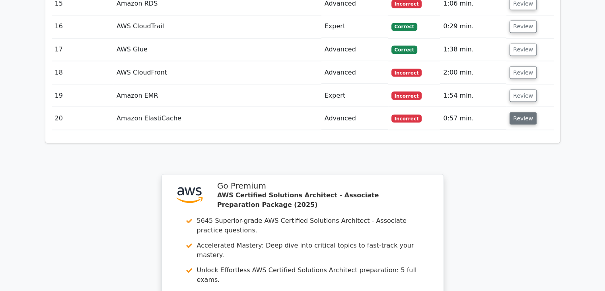
click at [521, 112] on button "Review" at bounding box center [523, 118] width 27 height 12
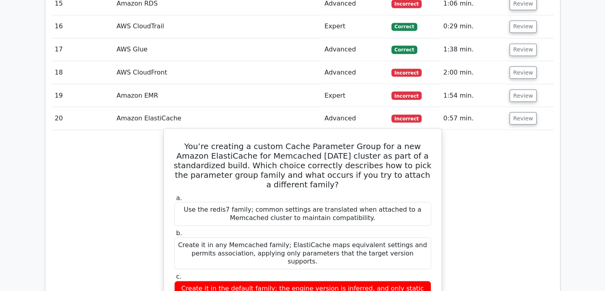
scroll to position [1477, 0]
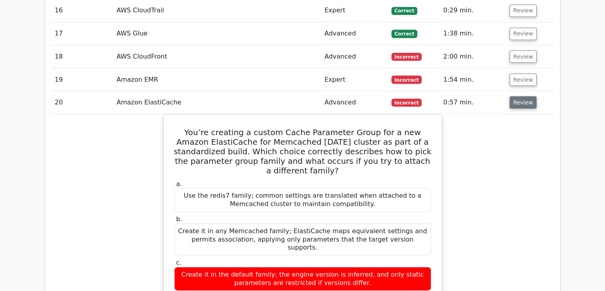
click at [518, 96] on button "Review" at bounding box center [523, 102] width 27 height 12
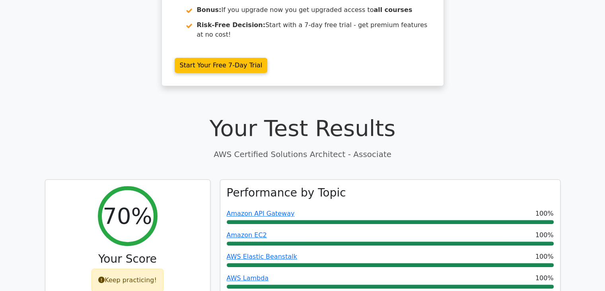
scroll to position [167, 0]
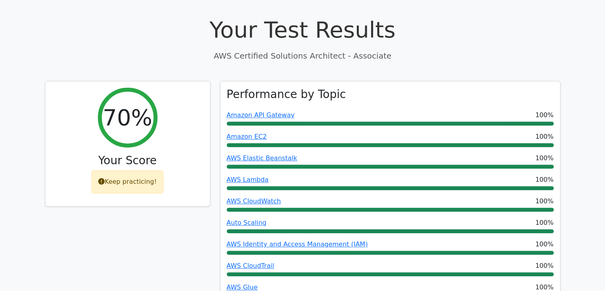
scroll to position [265, 0]
